Goal: Task Accomplishment & Management: Complete application form

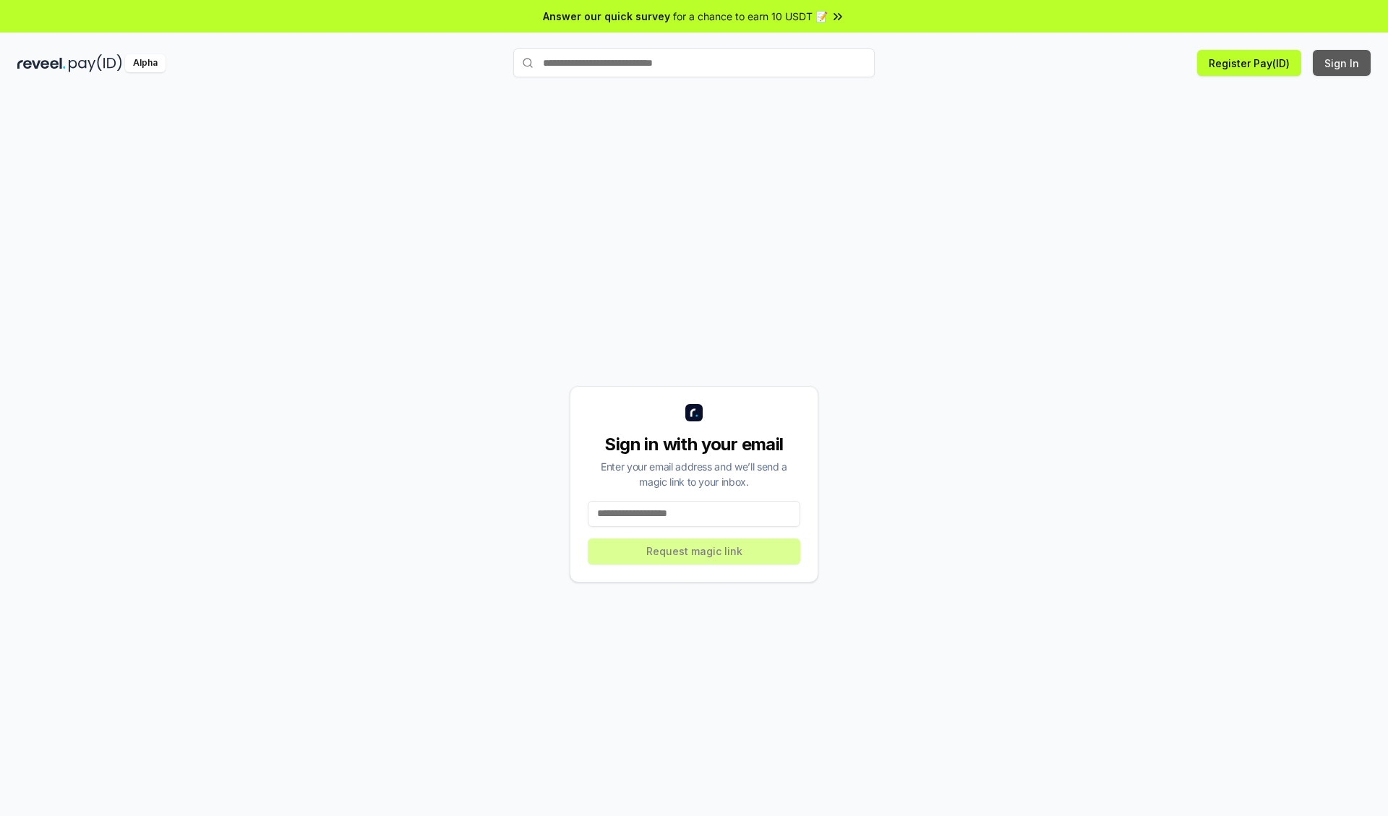
click at [1342, 63] on button "Sign In" at bounding box center [1342, 63] width 58 height 26
type input "**********"
click at [694, 551] on button "Request magic link" at bounding box center [694, 552] width 213 height 26
